Goal: Task Accomplishment & Management: Complete application form

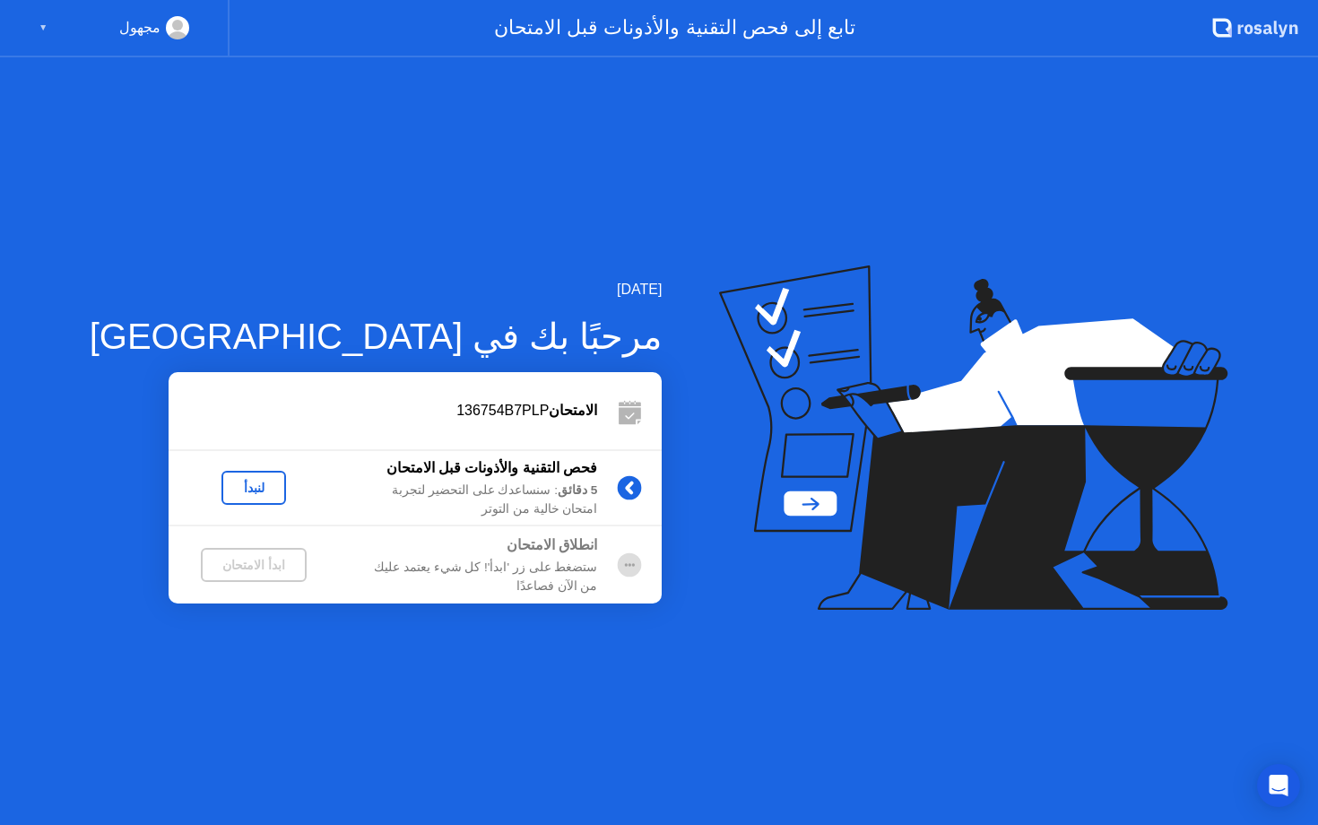
click at [226, 569] on div "ابدأ الامتحان" at bounding box center [253, 565] width 91 height 14
click at [618, 557] on circle at bounding box center [630, 565] width 24 height 24
click at [229, 491] on div "لنبدأ" at bounding box center [254, 488] width 50 height 14
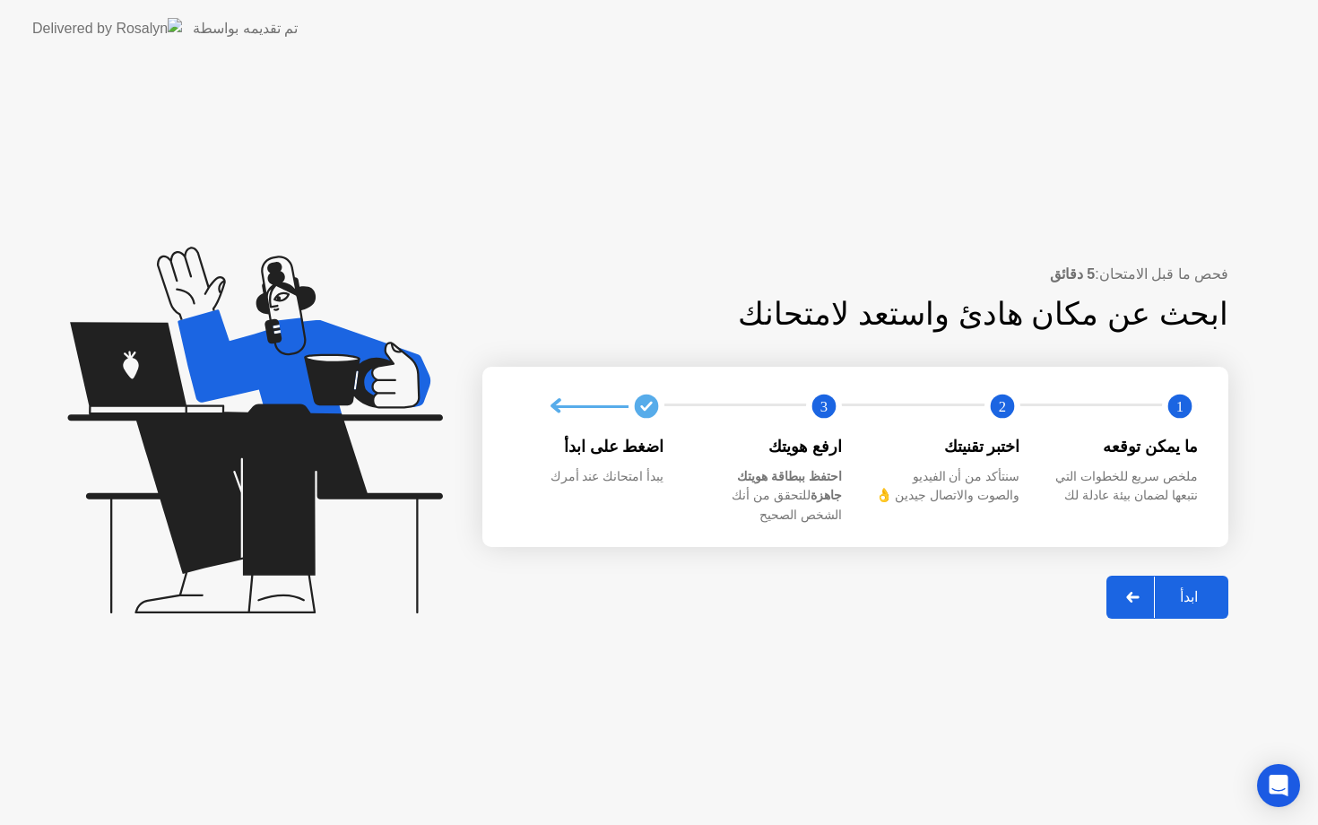
click at [1185, 588] on div "ابدأ" at bounding box center [1189, 596] width 68 height 17
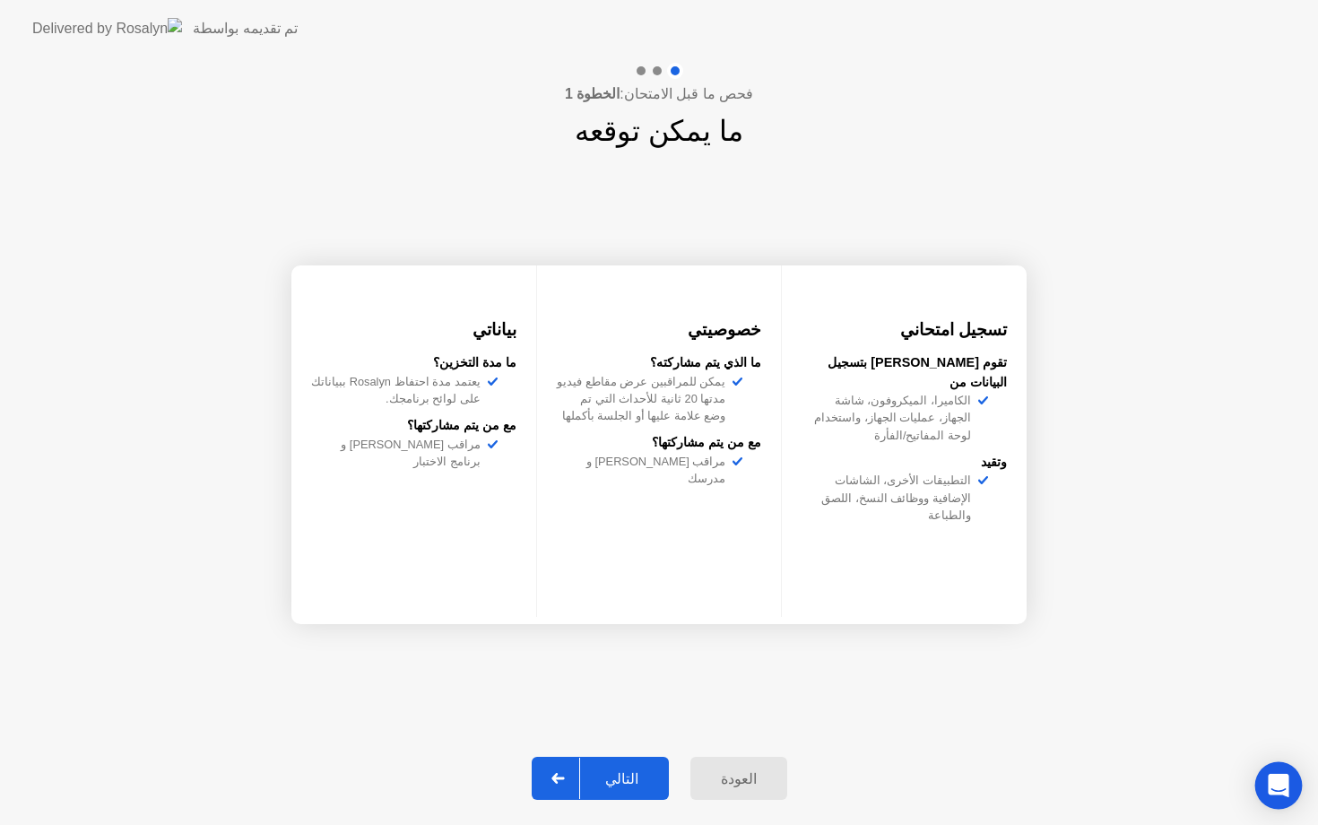
click at [1278, 770] on div "Open Intercom Messenger" at bounding box center [1279, 786] width 48 height 48
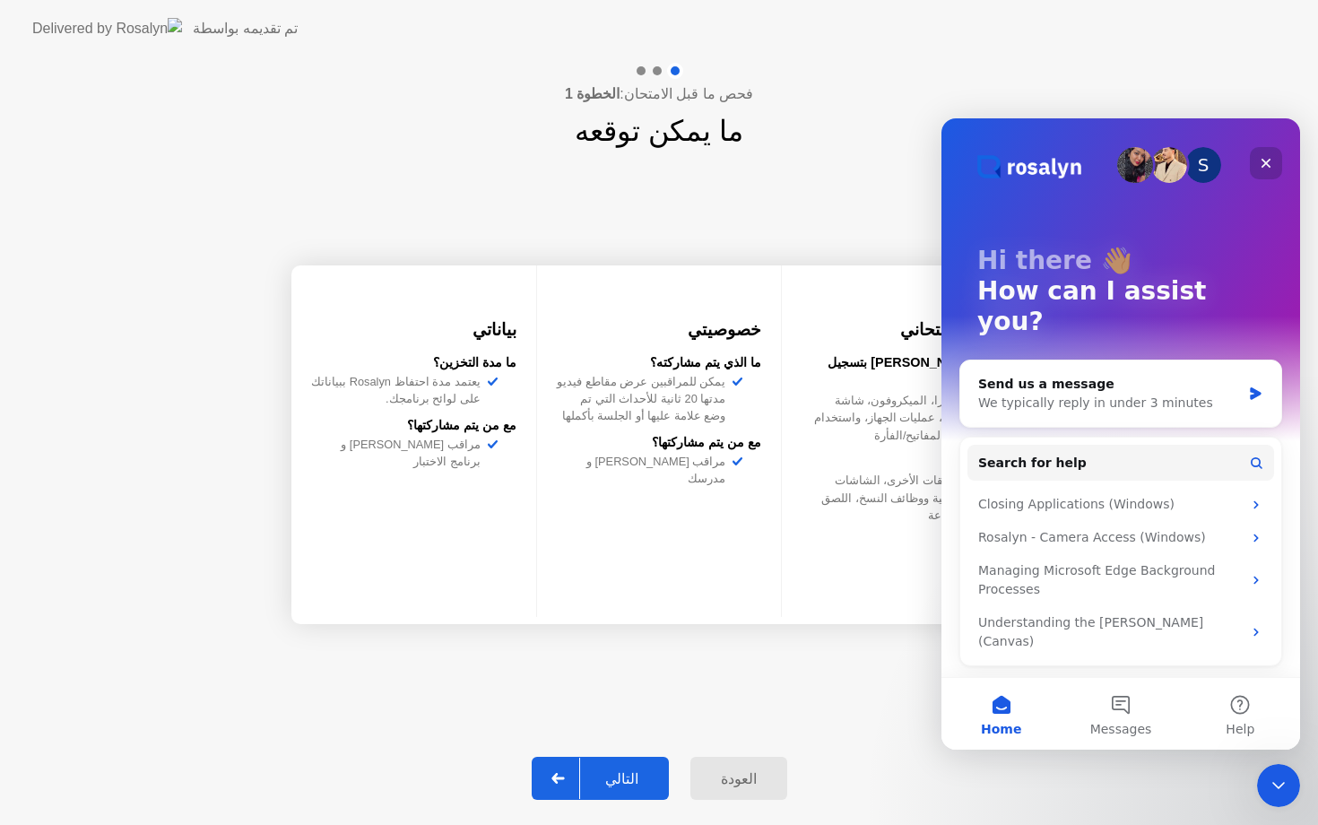
click at [1267, 161] on icon "Close" at bounding box center [1266, 163] width 14 height 14
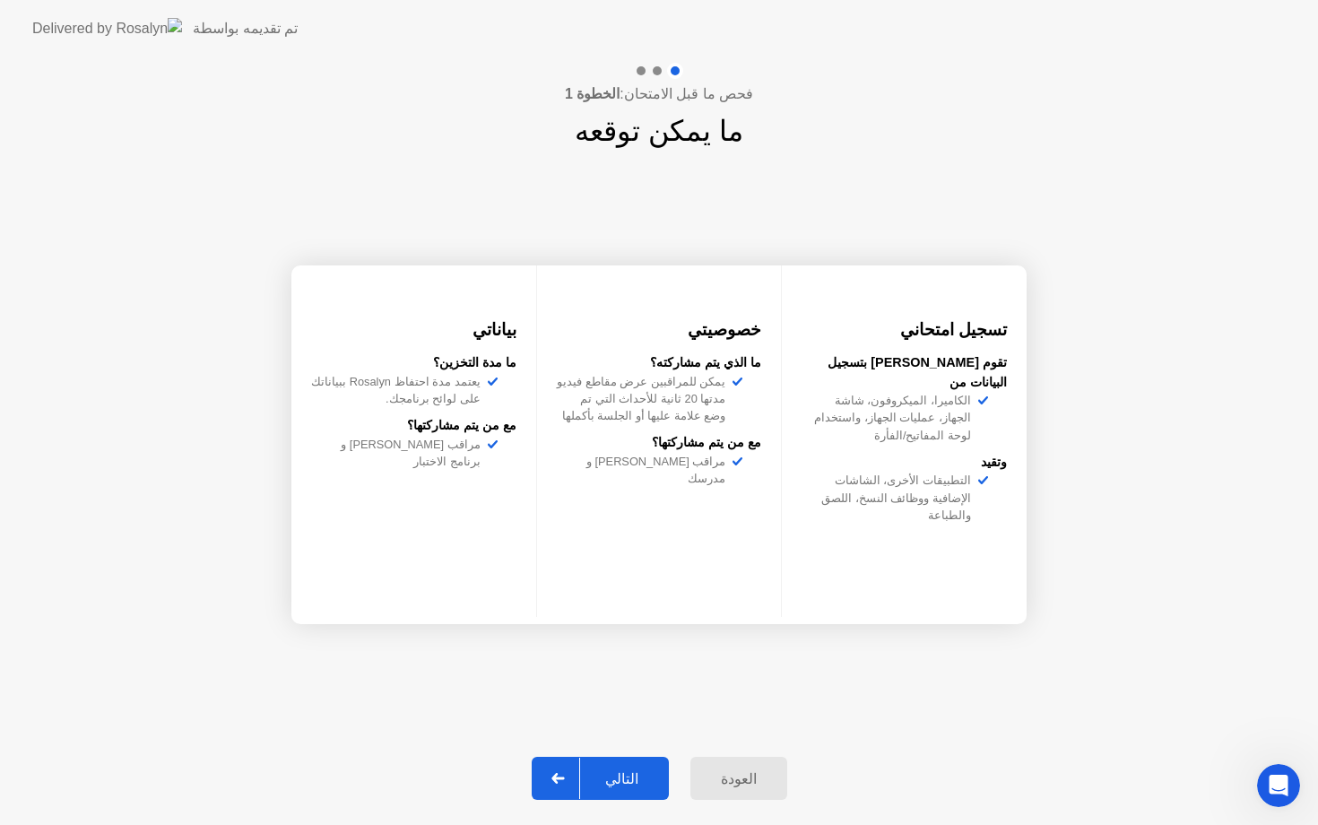
click at [613, 777] on div "التالي" at bounding box center [621, 778] width 83 height 17
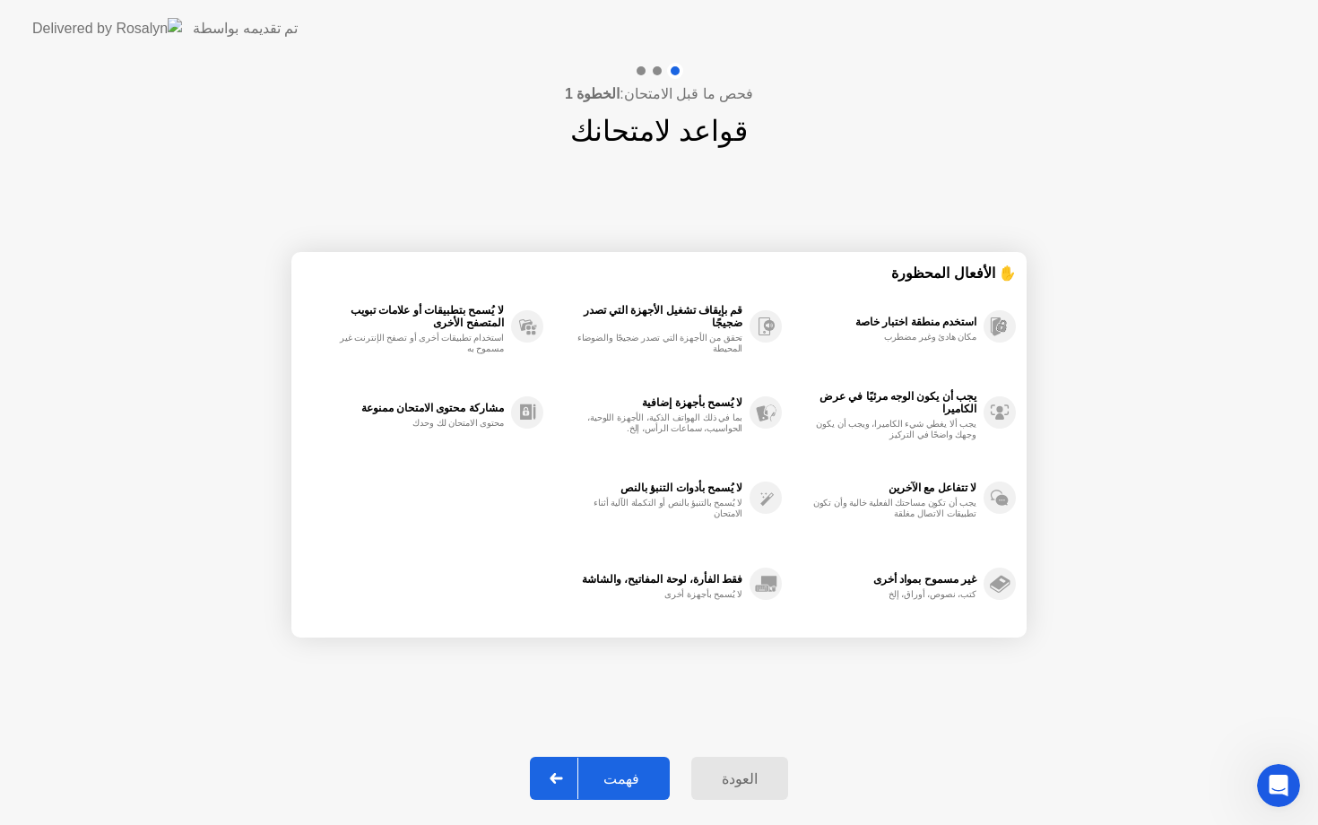
click at [613, 777] on div "فهمت" at bounding box center [621, 778] width 86 height 17
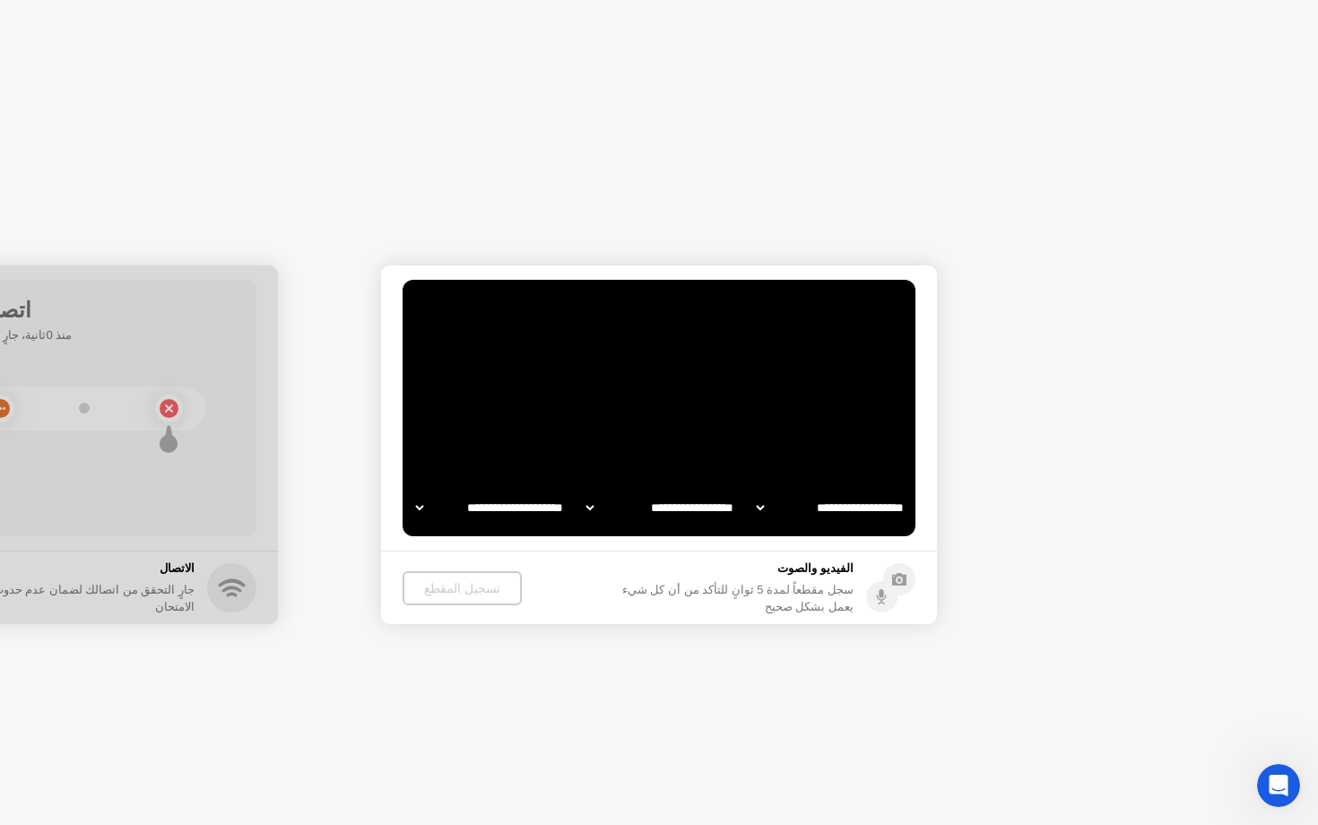
select select "**********"
select select "*******"
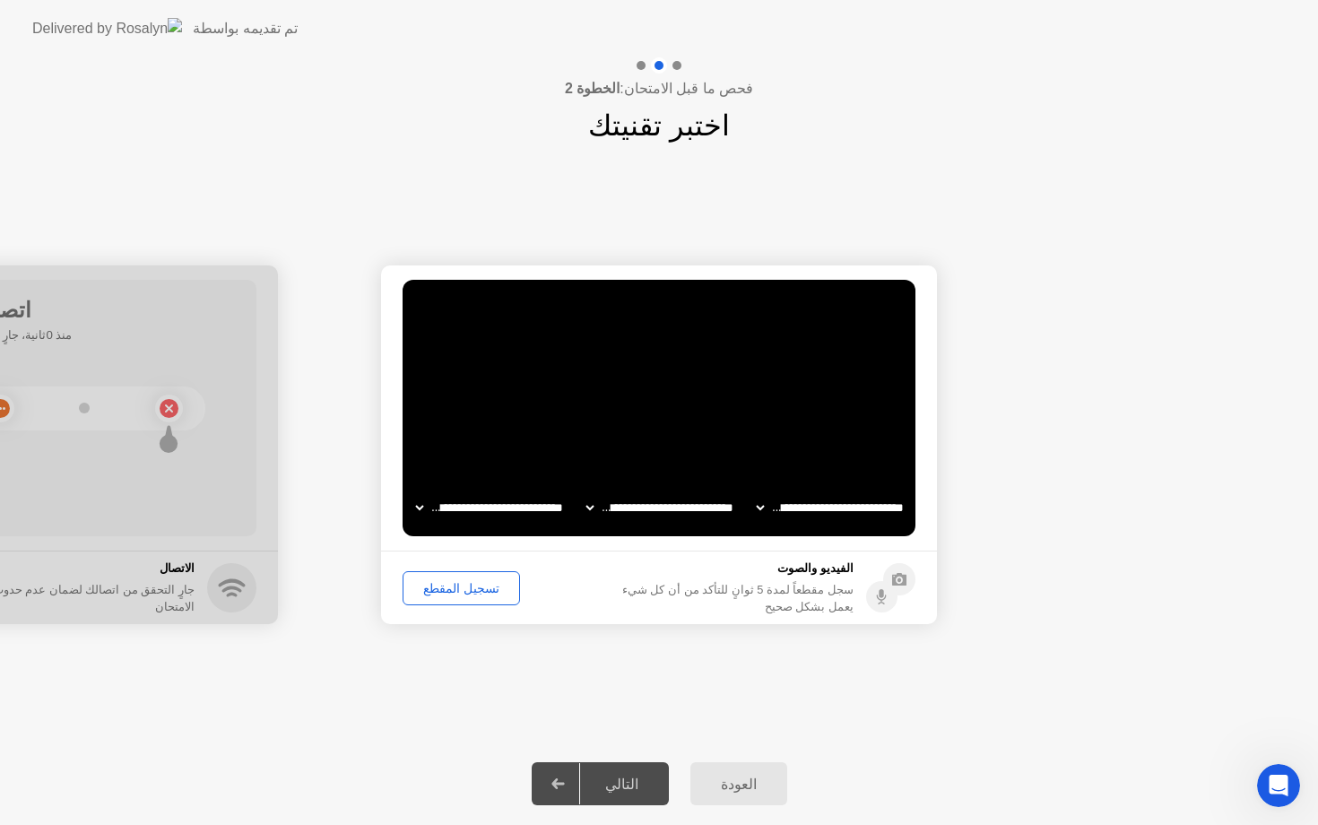
click at [752, 786] on div "العودة" at bounding box center [739, 784] width 86 height 17
